Goal: Information Seeking & Learning: Learn about a topic

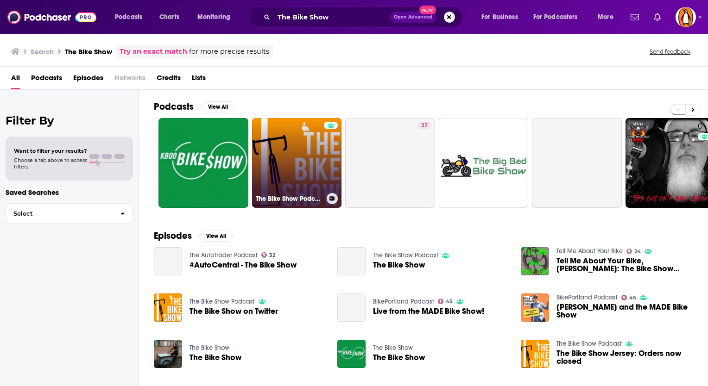
click at [330, 165] on div at bounding box center [331, 157] width 14 height 71
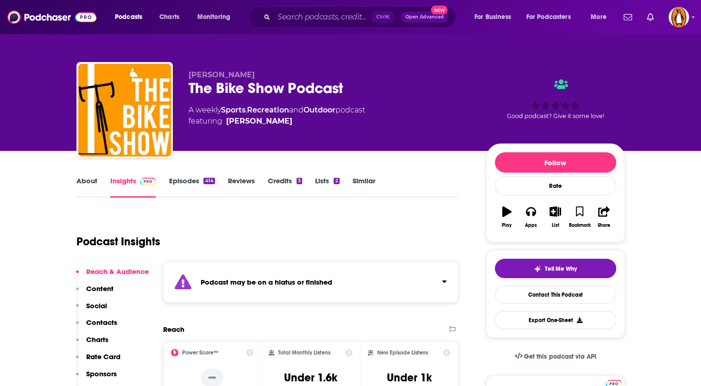
scroll to position [154, 0]
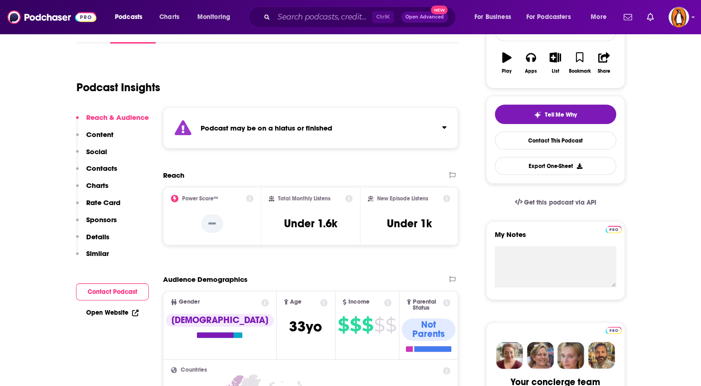
click at [441, 120] on button "Click to expand status details" at bounding box center [441, 125] width 12 height 13
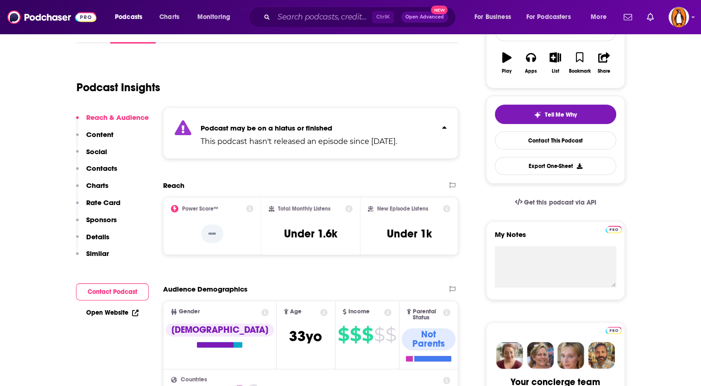
click at [441, 120] on button "Click to expand status details" at bounding box center [441, 125] width 12 height 13
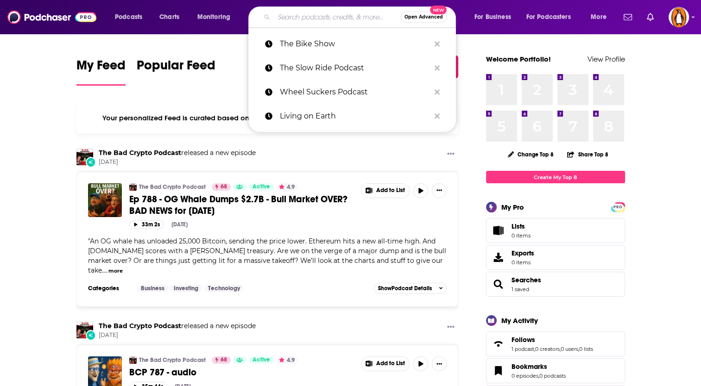
click at [331, 12] on input "Search podcasts, credits, & more..." at bounding box center [337, 17] width 126 height 15
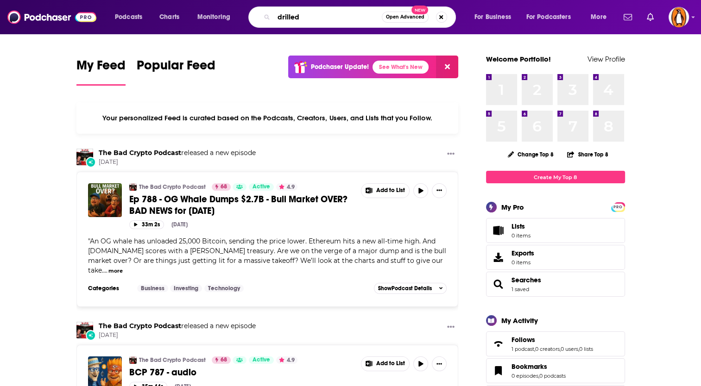
type input "drilled"
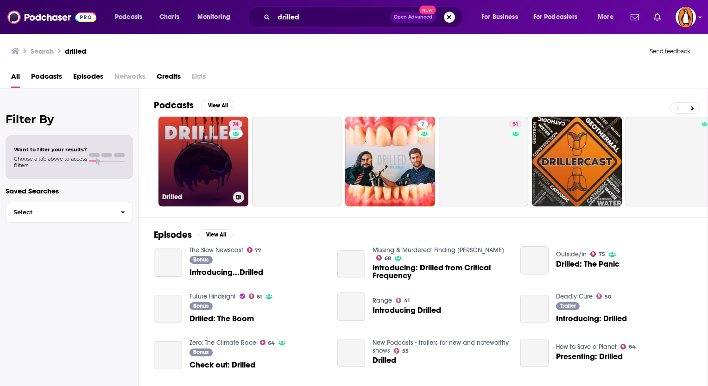
click at [206, 164] on link "74 Drilled" at bounding box center [203, 162] width 90 height 90
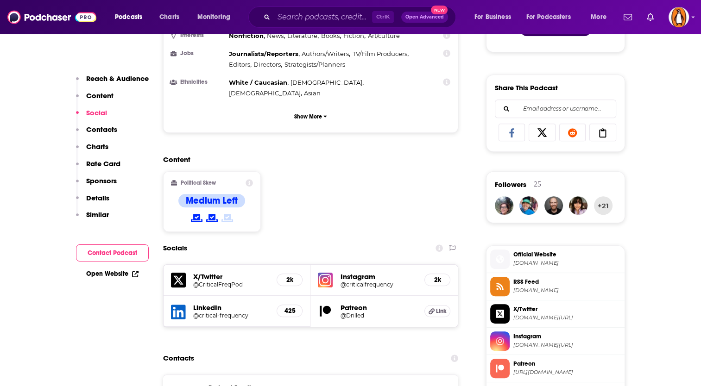
scroll to position [695, 0]
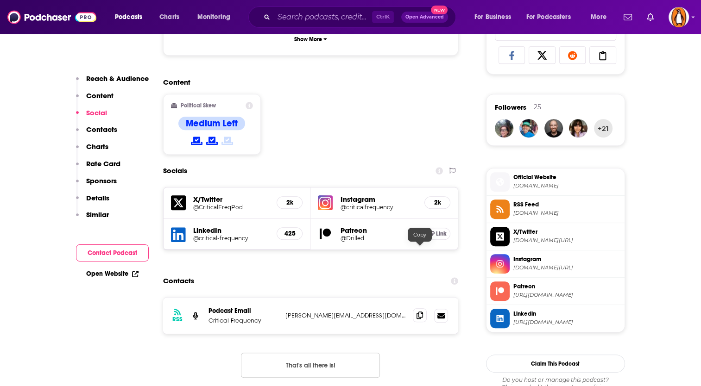
click at [416, 309] on span at bounding box center [420, 316] width 14 height 14
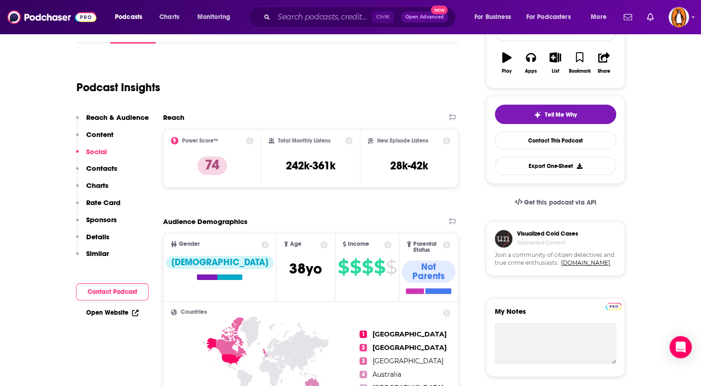
scroll to position [0, 0]
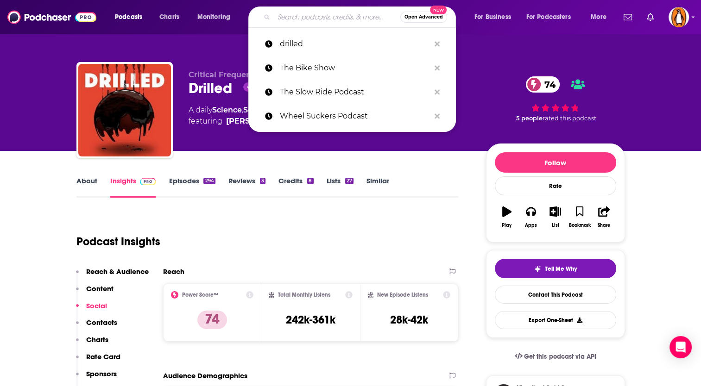
click at [305, 19] on input "Search podcasts, credits, & more..." at bounding box center [337, 17] width 126 height 15
paste input "Hot Take"
type input "Hot Take"
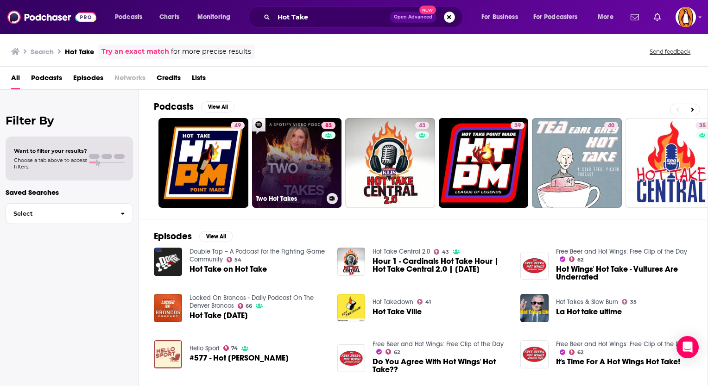
click at [322, 154] on div "83" at bounding box center [330, 157] width 16 height 71
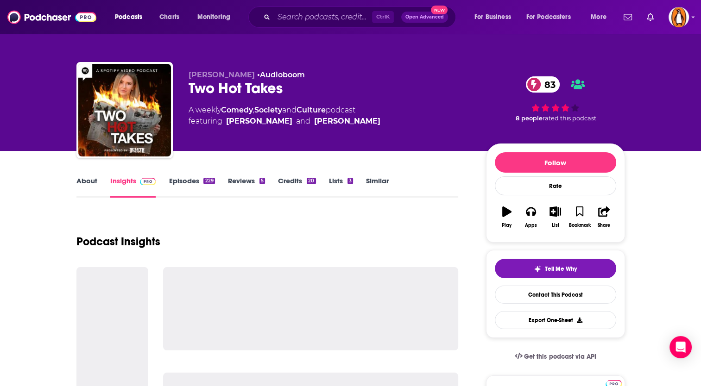
click at [82, 188] on link "About" at bounding box center [86, 187] width 21 height 21
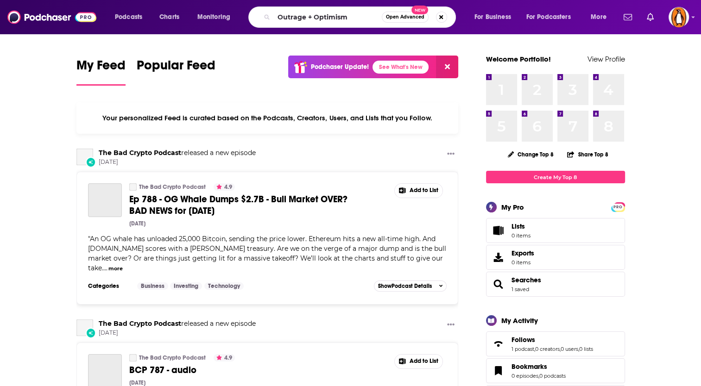
type input "Outrage + Optimism"
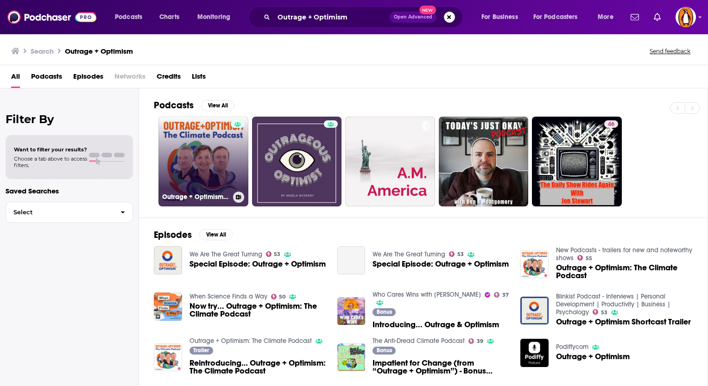
click at [185, 138] on link "Outrage + Optimism: The Climate Podcast" at bounding box center [203, 162] width 90 height 90
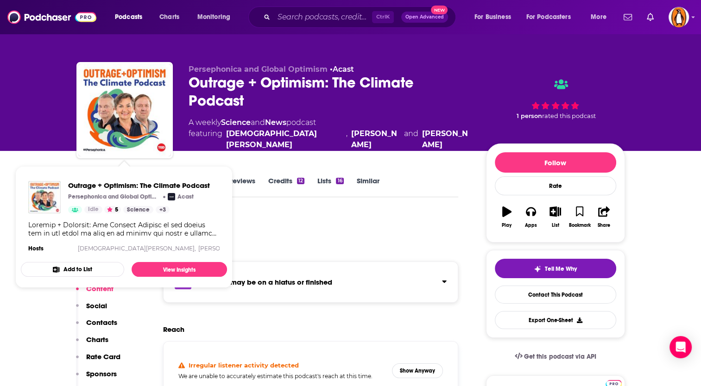
click at [322, 251] on div "Podcast Insights" at bounding box center [263, 236] width 375 height 47
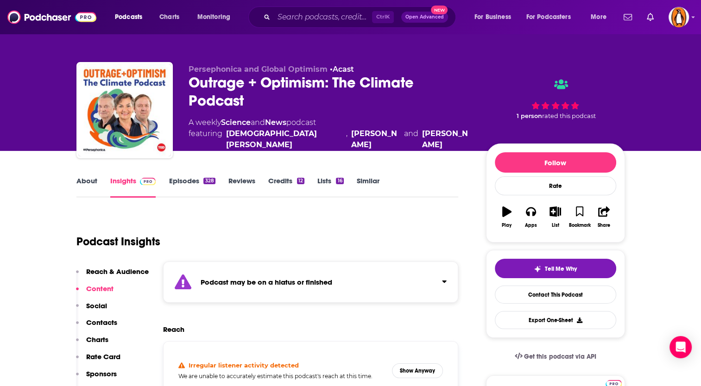
click at [452, 278] on div "Podcast may be on a hiatus or finished" at bounding box center [311, 282] width 296 height 41
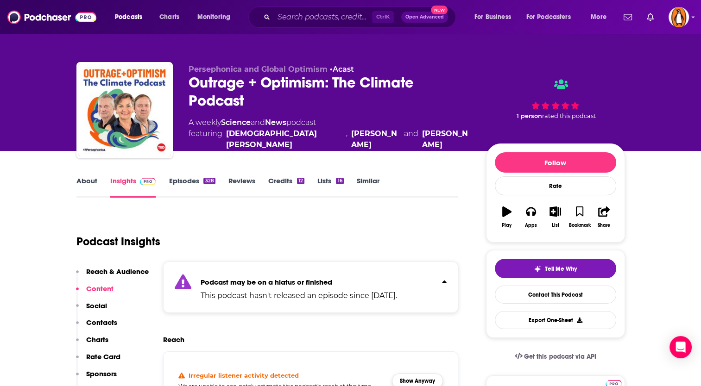
scroll to position [77, 0]
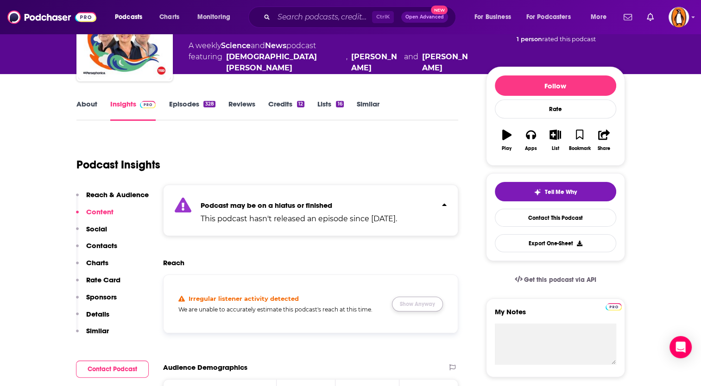
click at [421, 299] on button "Show Anyway" at bounding box center [417, 304] width 51 height 15
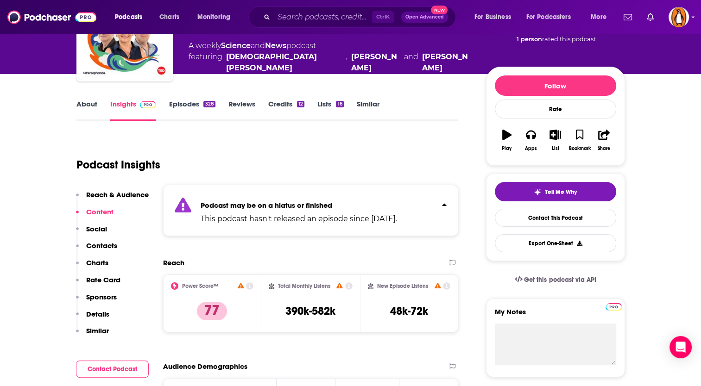
click at [89, 100] on link "About" at bounding box center [86, 110] width 21 height 21
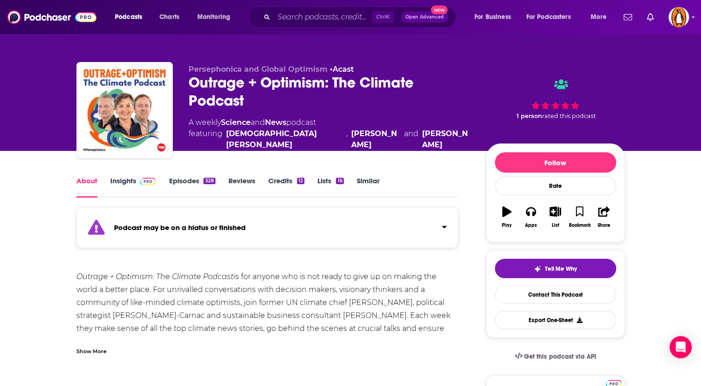
click at [124, 186] on link "Insights" at bounding box center [133, 187] width 46 height 21
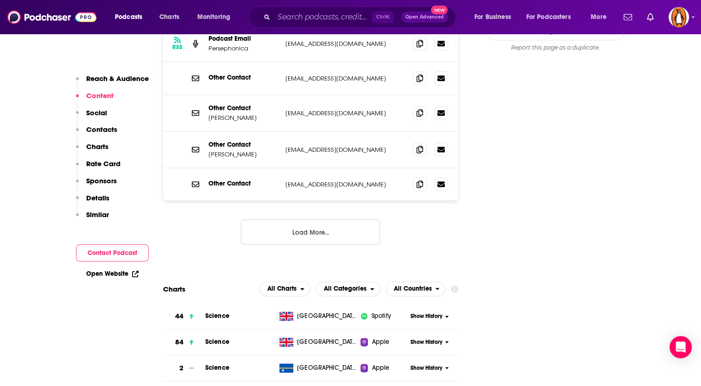
scroll to position [927, 0]
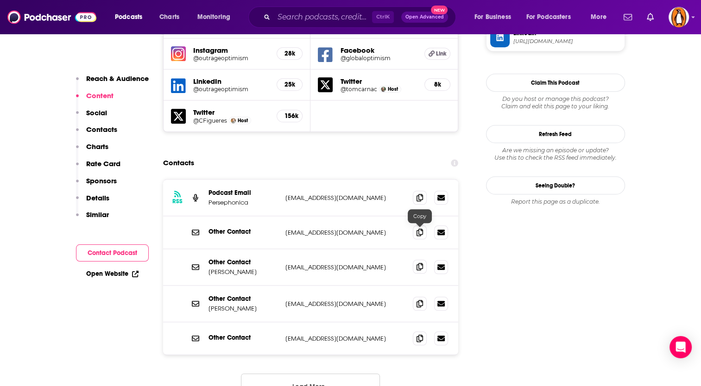
click at [417, 263] on icon at bounding box center [420, 266] width 6 height 7
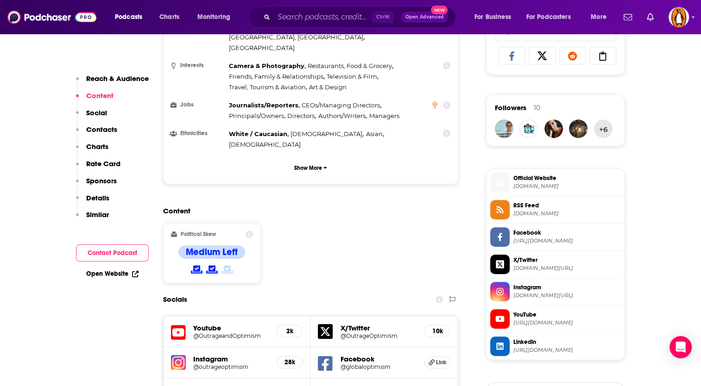
scroll to position [849, 0]
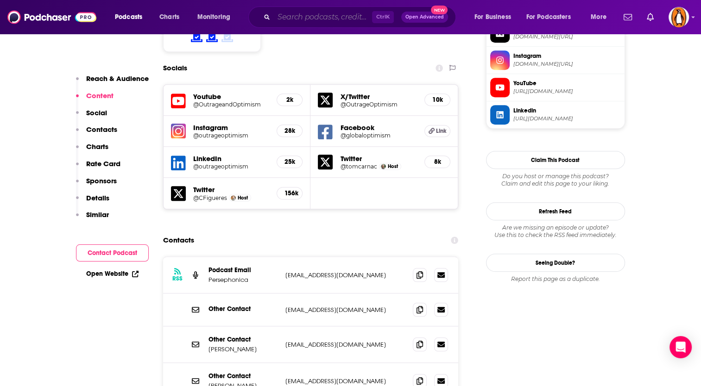
click at [322, 11] on input "Search podcasts, credits, & more..." at bounding box center [323, 17] width 98 height 15
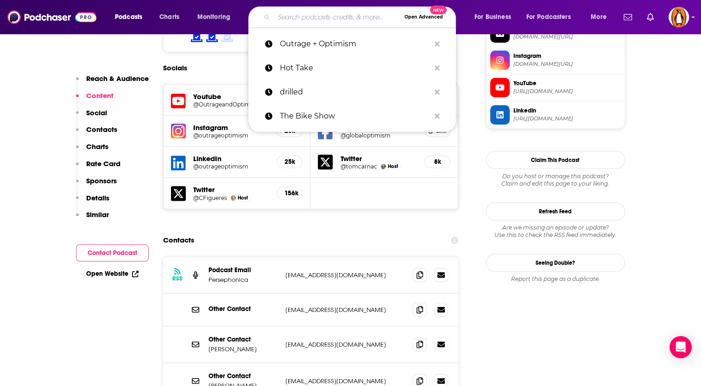
paste input "Healthy Cities Podcast."
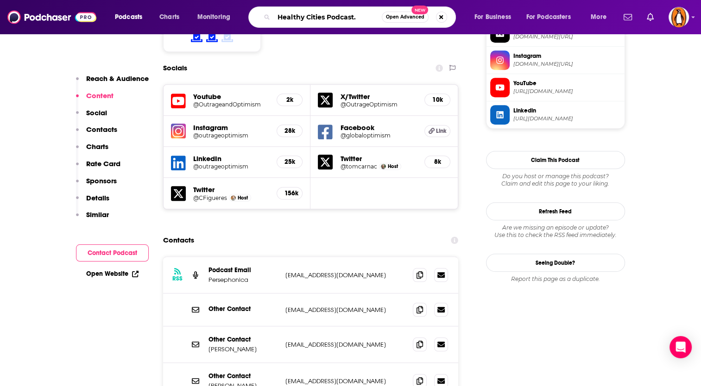
type input "Healthy Cities Podcast"
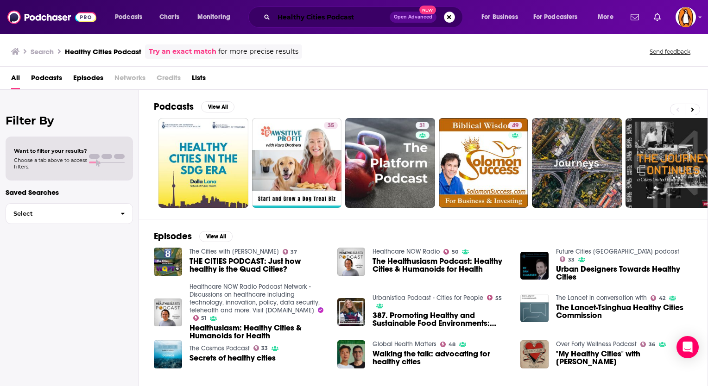
click at [298, 19] on input "Healthy Cities Podcast" at bounding box center [332, 17] width 116 height 15
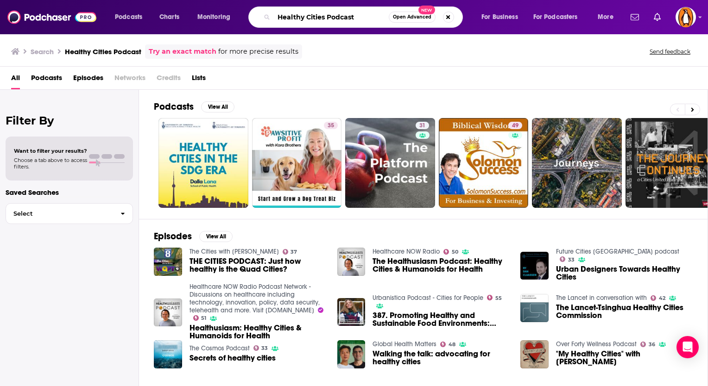
click at [298, 19] on input "Healthy Cities Podcast" at bounding box center [331, 17] width 115 height 15
paste input "There Are No Accidents"
type input "There Are No Accidents"
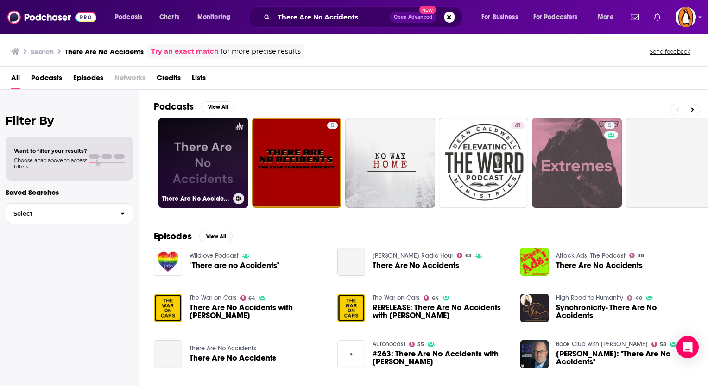
click at [214, 145] on link "There Are No Accidents" at bounding box center [203, 163] width 90 height 90
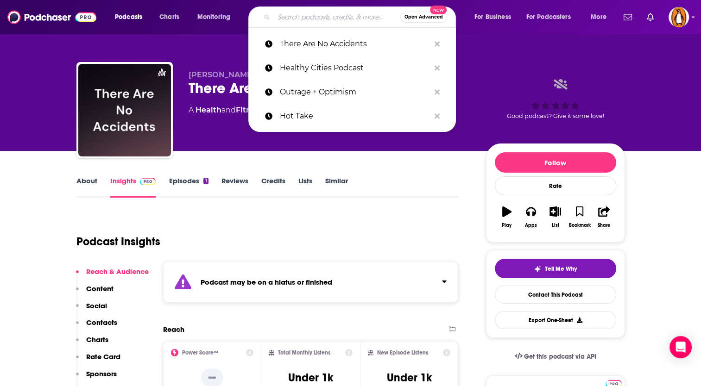
click at [290, 14] on input "Search podcasts, credits, & more..." at bounding box center [337, 17] width 126 height 15
paste input "Code Switch"
type input "Code Switch"
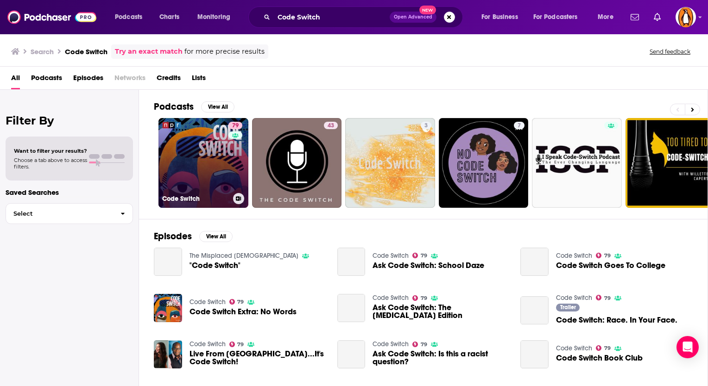
click at [209, 161] on link "79 Code Switch" at bounding box center [203, 163] width 90 height 90
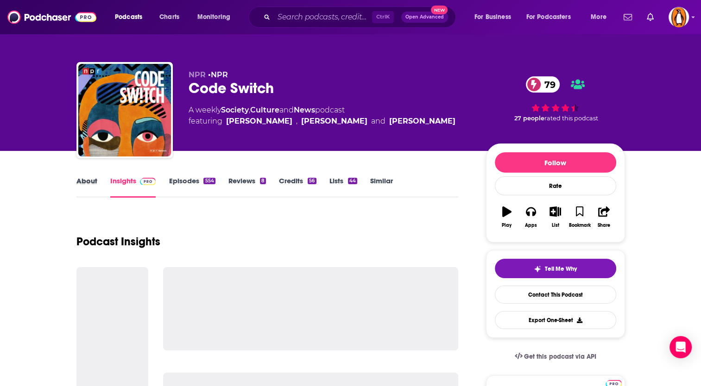
click at [102, 179] on div "About" at bounding box center [93, 187] width 34 height 21
click at [96, 179] on link "About" at bounding box center [86, 187] width 21 height 21
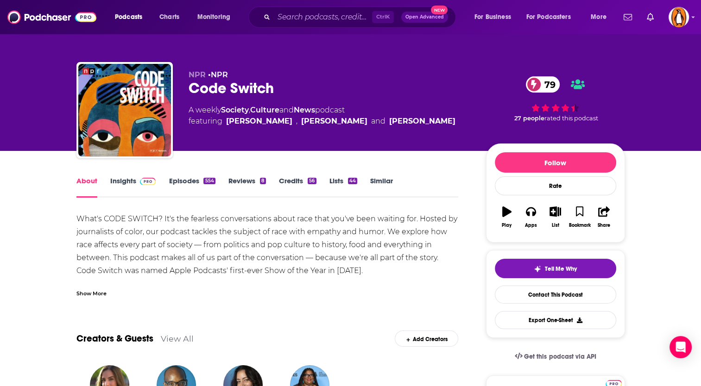
click at [128, 179] on link "Insights" at bounding box center [133, 187] width 46 height 21
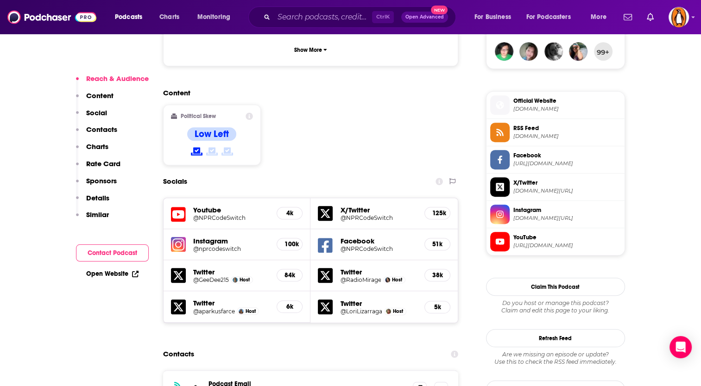
scroll to position [849, 0]
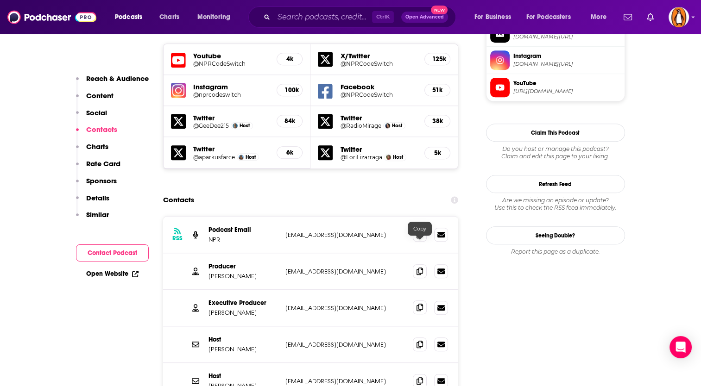
click at [423, 304] on icon at bounding box center [420, 307] width 6 height 7
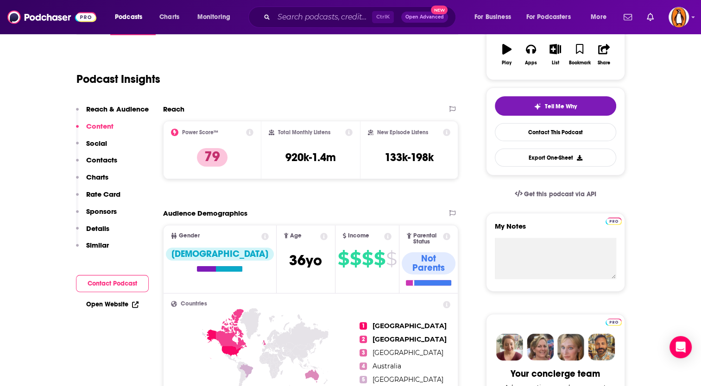
scroll to position [0, 0]
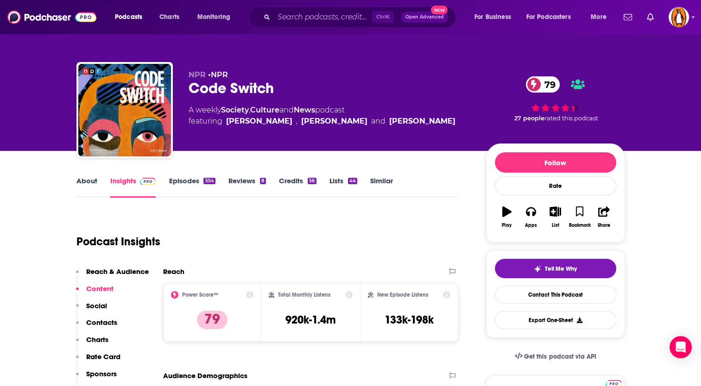
click at [89, 182] on link "About" at bounding box center [86, 187] width 21 height 21
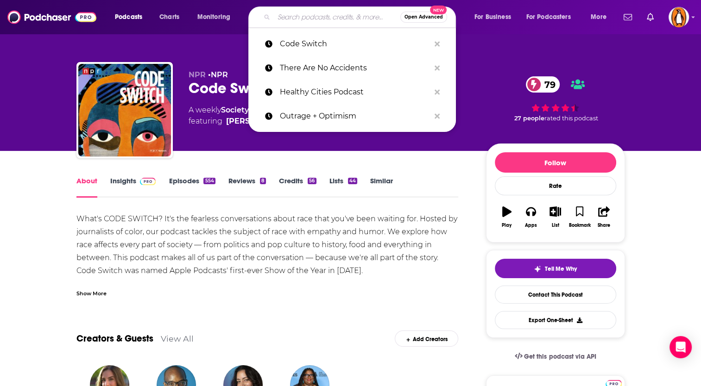
click at [303, 19] on input "Search podcasts, credits, & more..." at bounding box center [337, 17] width 126 height 15
paste input "Our Body Politic"
type input "Our Body Politic"
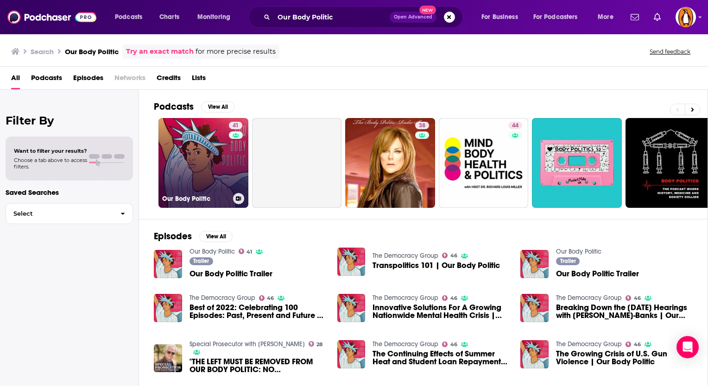
click at [221, 168] on link "41 Our Body Politic" at bounding box center [203, 163] width 90 height 90
